Goal: Task Accomplishment & Management: Use online tool/utility

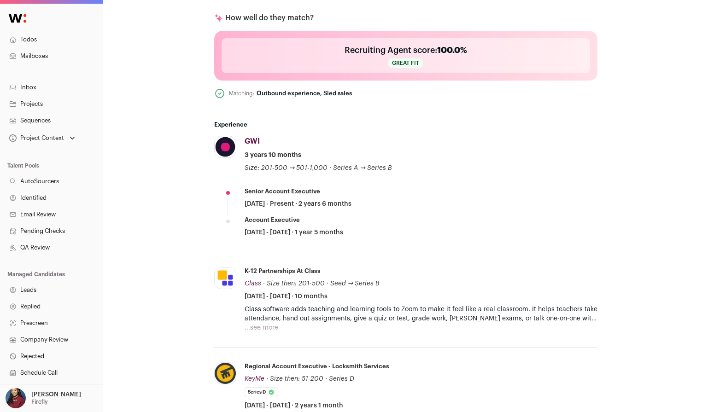
scroll to position [479, 0]
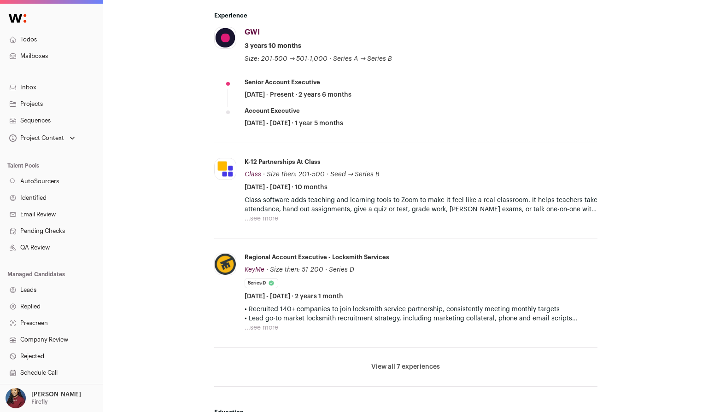
click at [407, 368] on button "View all 7 experiences" at bounding box center [405, 366] width 69 height 9
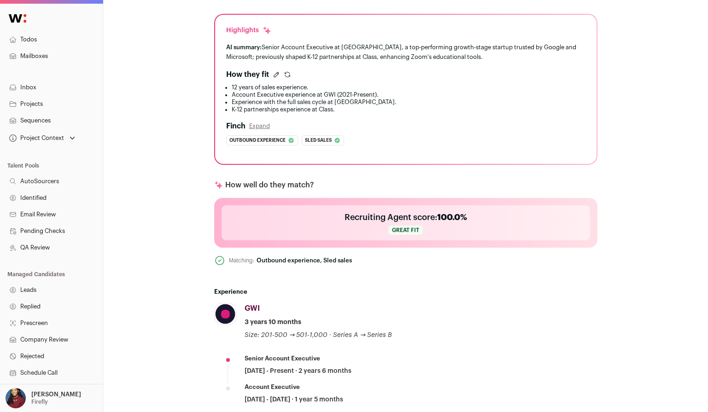
scroll to position [209, 0]
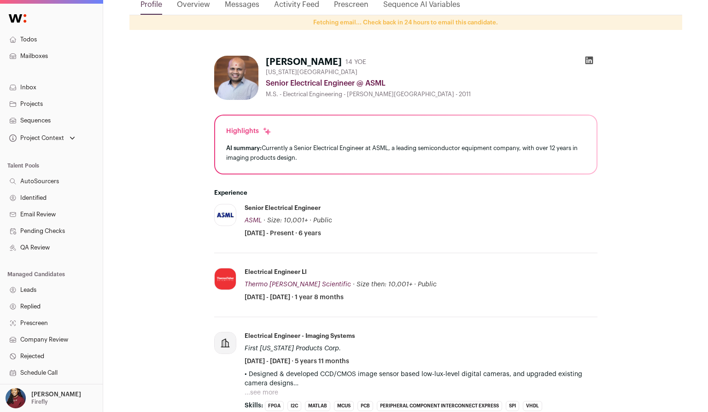
scroll to position [182, 0]
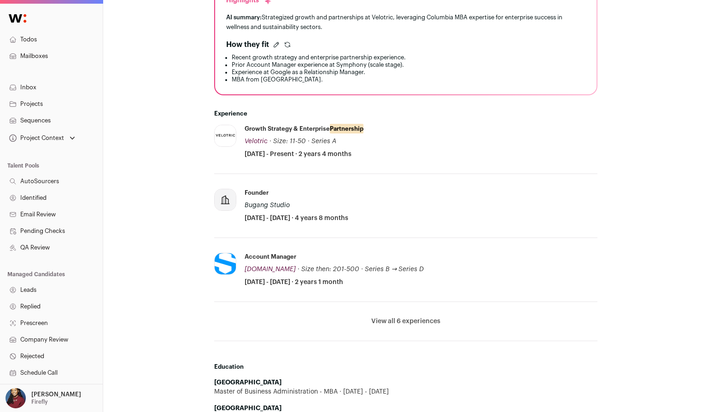
scroll to position [304, 0]
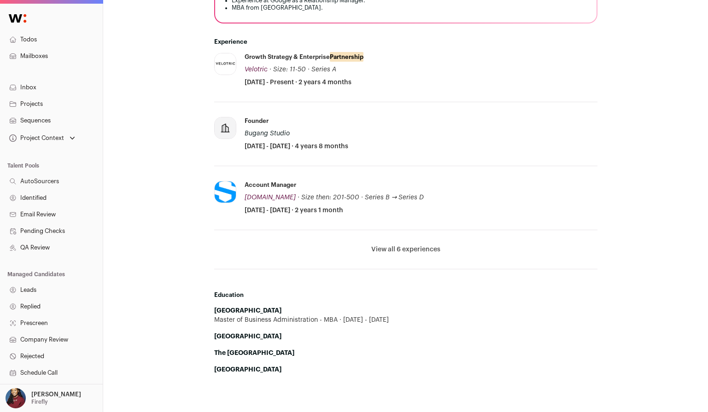
click at [403, 249] on button "View all 6 experiences" at bounding box center [405, 249] width 69 height 9
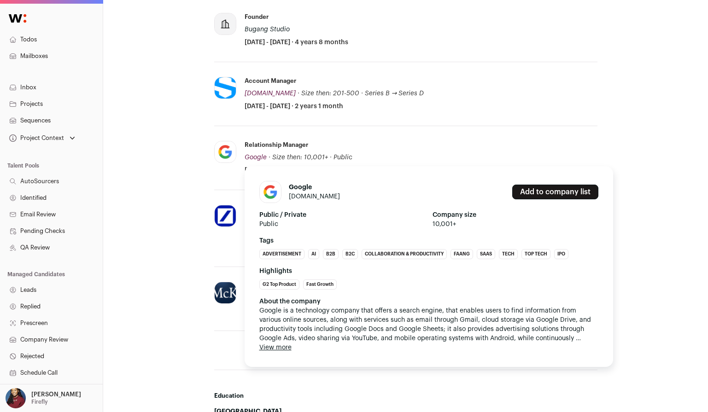
scroll to position [552, 0]
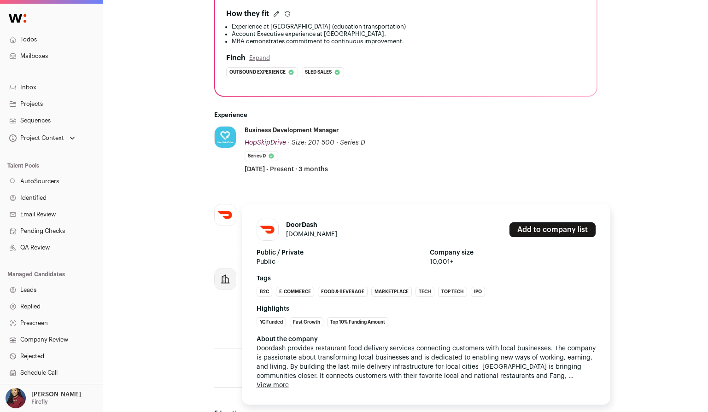
scroll to position [264, 0]
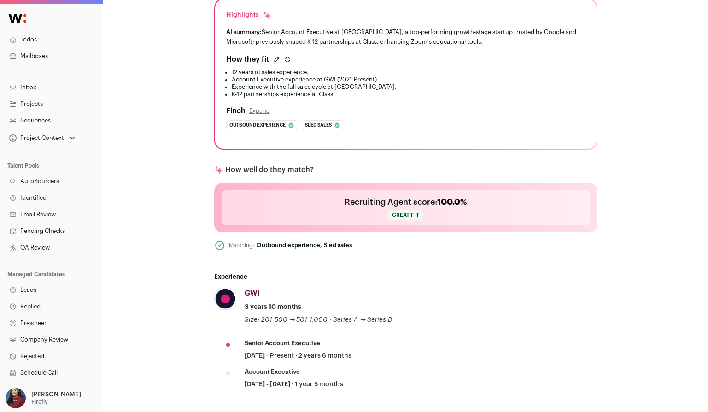
scroll to position [221, 0]
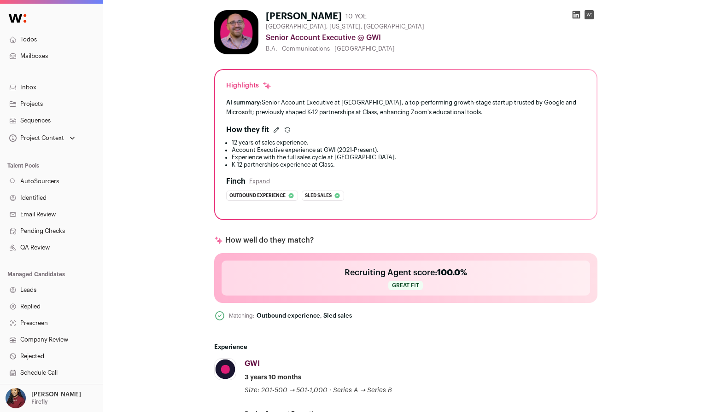
scroll to position [148, 0]
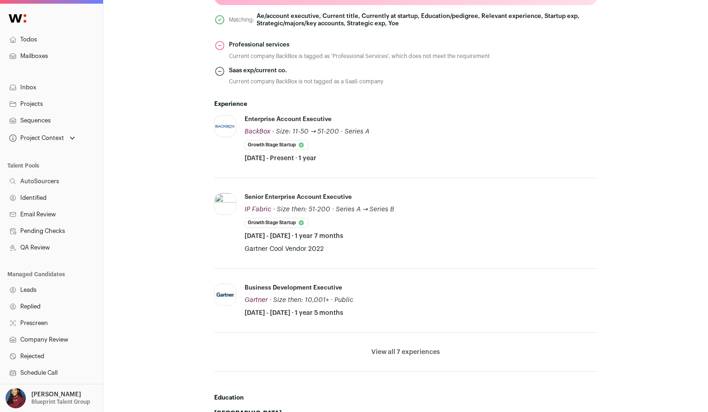
scroll to position [467, 0]
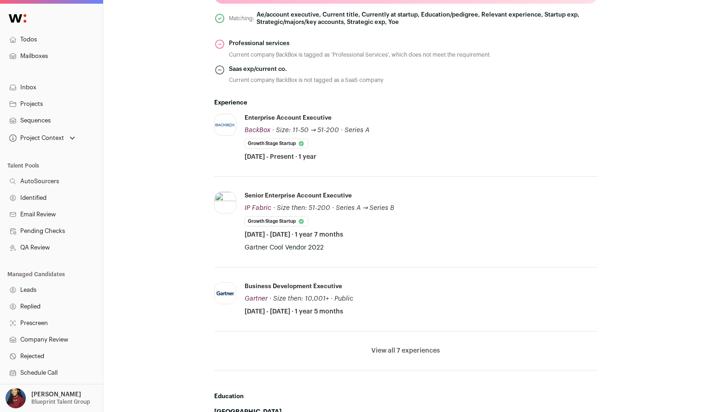
click at [395, 351] on button "View all 7 experiences" at bounding box center [405, 350] width 69 height 9
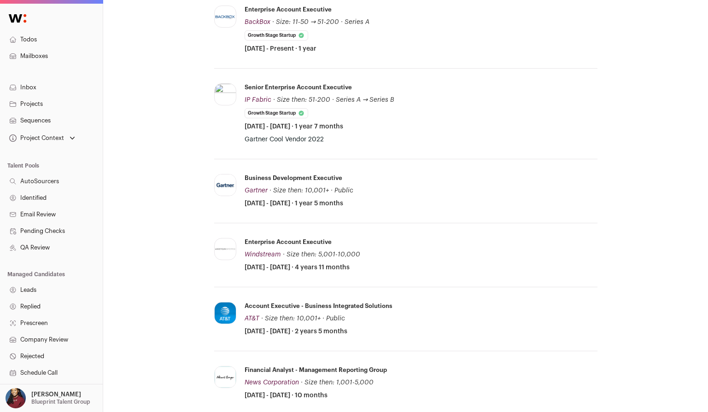
scroll to position [794, 0]
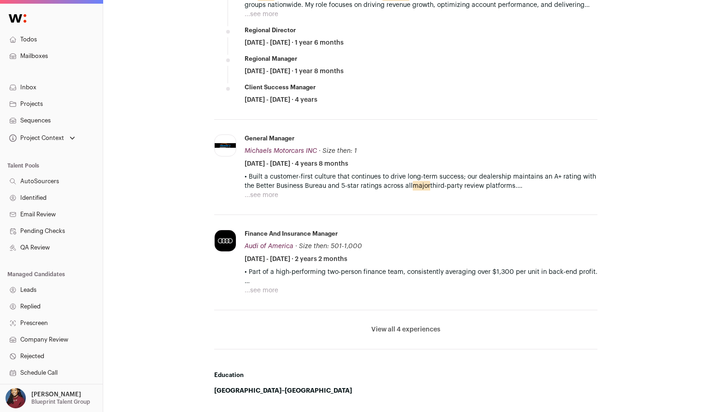
scroll to position [185, 0]
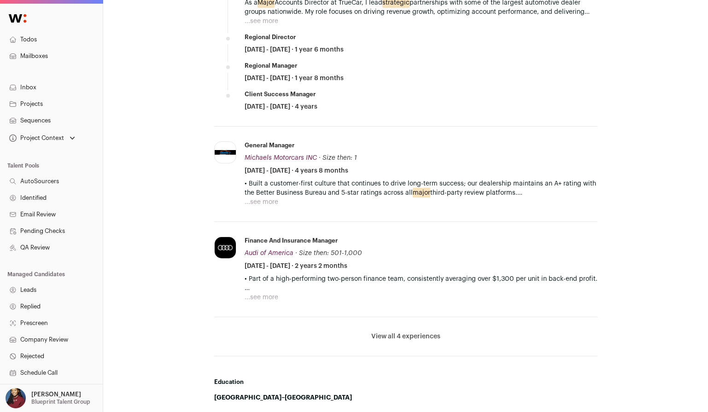
scroll to position [513, 0]
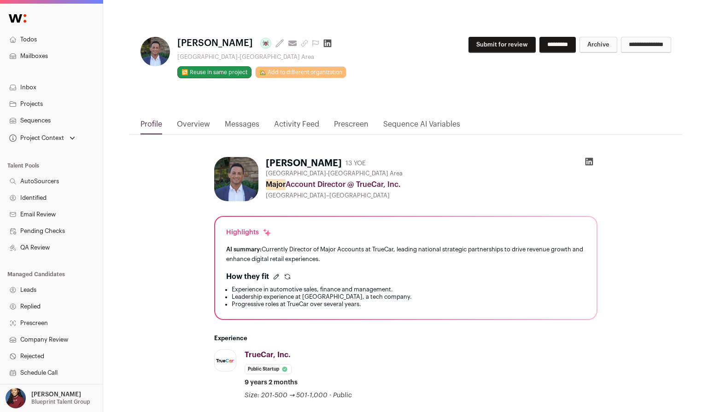
click at [243, 121] on link "Messages" at bounding box center [242, 127] width 35 height 16
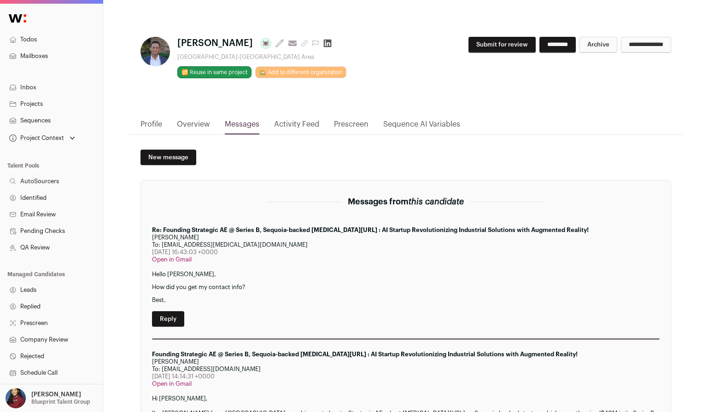
click at [286, 126] on link "Activity Feed" at bounding box center [296, 127] width 45 height 16
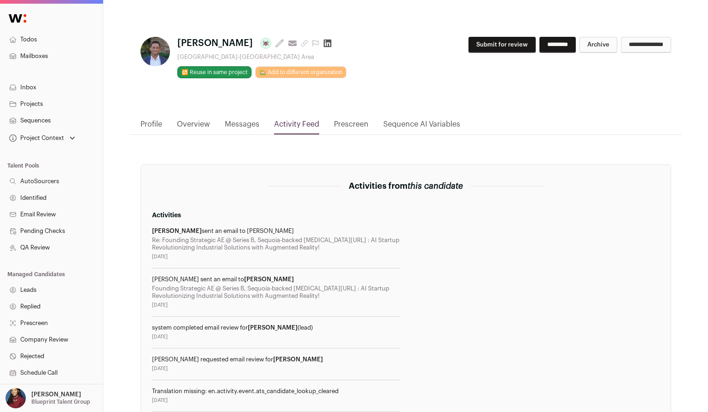
click at [200, 125] on link "Overview" at bounding box center [193, 127] width 33 height 16
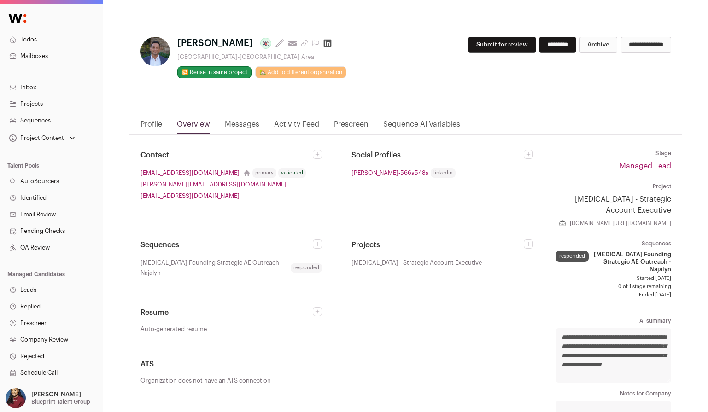
click at [437, 126] on link "Sequence AI Variables" at bounding box center [421, 127] width 77 height 16
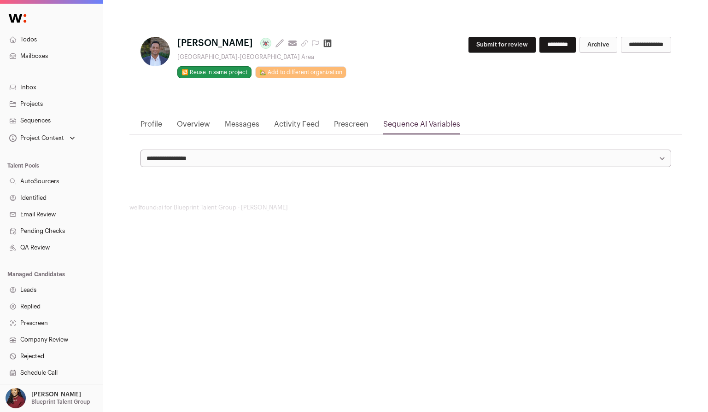
click at [149, 122] on link "Profile" at bounding box center [151, 127] width 22 height 16
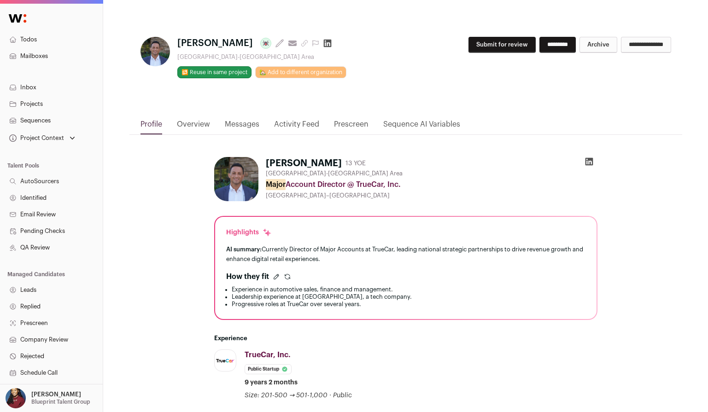
click at [350, 130] on link "Prescreen" at bounding box center [351, 127] width 35 height 16
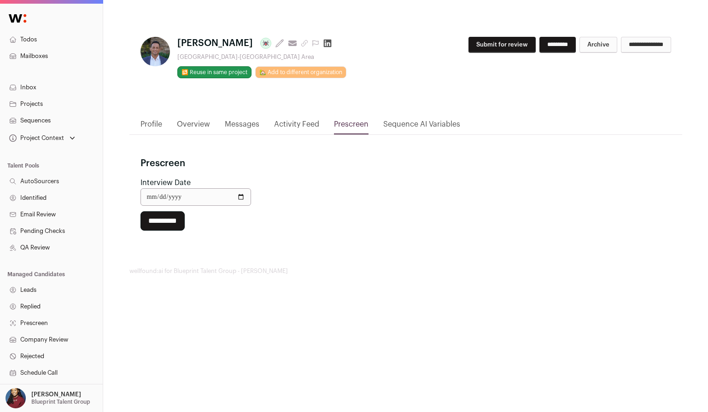
click at [280, 124] on link "Activity Feed" at bounding box center [296, 127] width 45 height 16
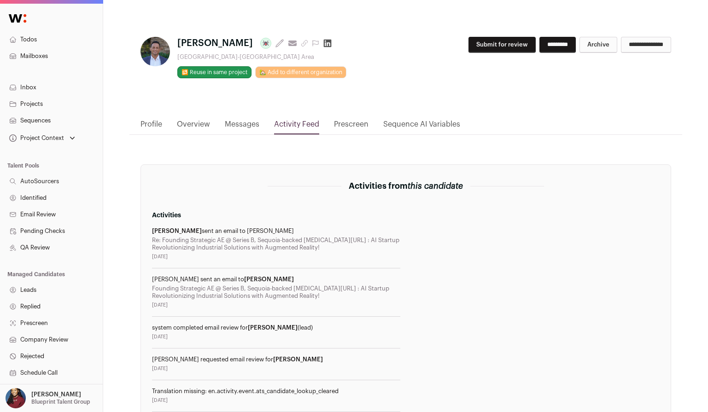
click at [229, 124] on link "Messages" at bounding box center [242, 127] width 35 height 16
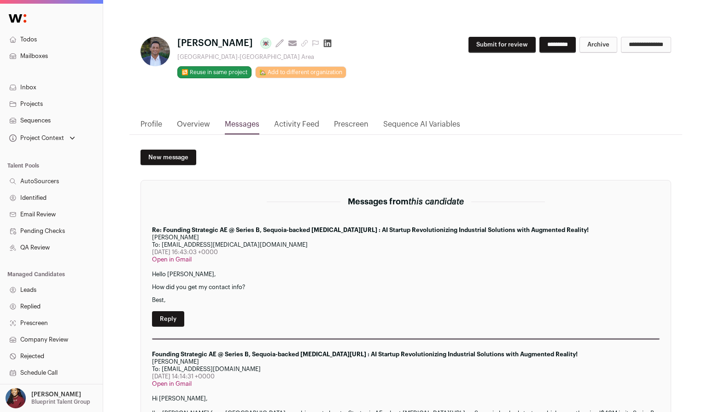
click at [155, 125] on link "Profile" at bounding box center [151, 127] width 22 height 16
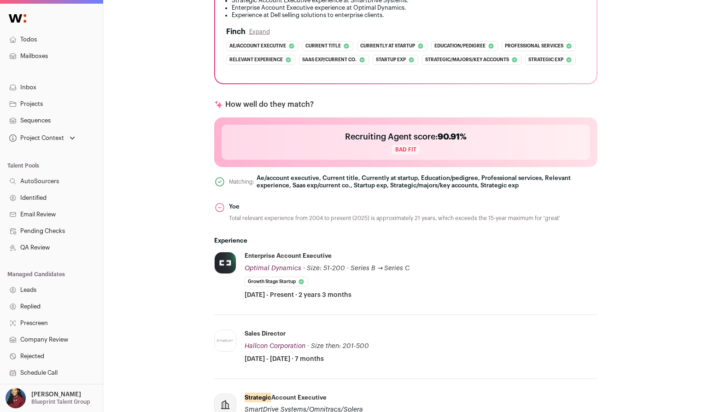
scroll to position [403, 0]
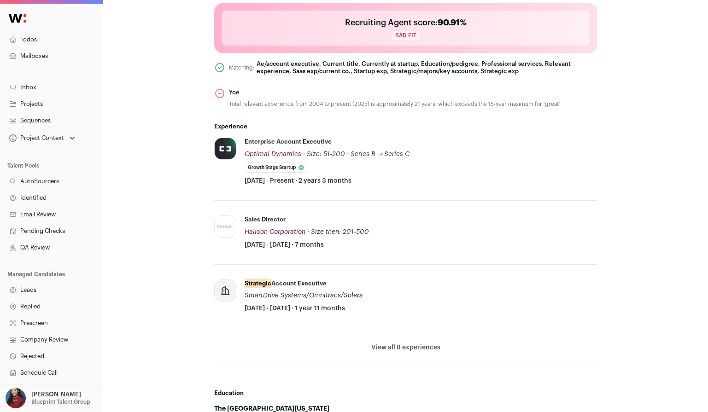
click at [401, 346] on button "View all 8 experiences" at bounding box center [405, 347] width 69 height 9
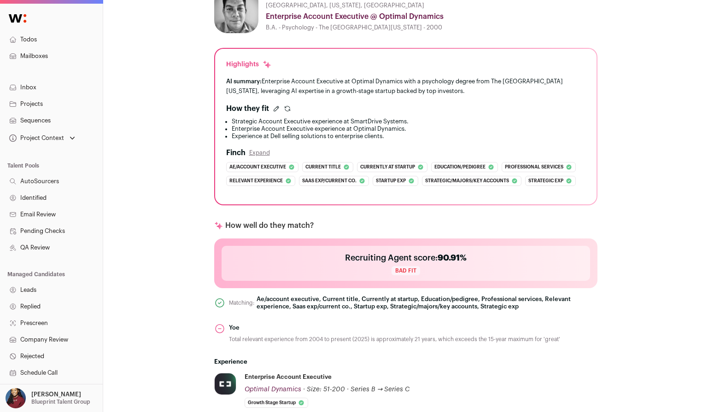
scroll to position [166, 0]
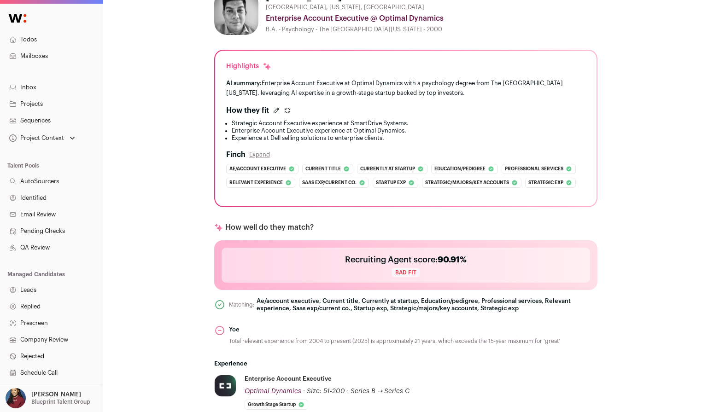
click at [287, 109] on icon "submit" at bounding box center [287, 110] width 7 height 7
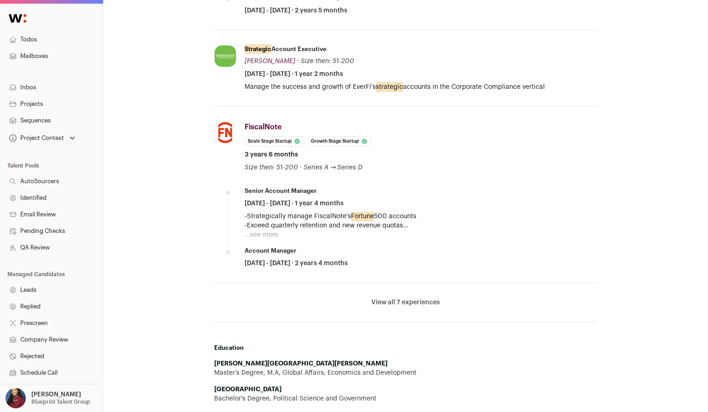
scroll to position [854, 0]
